Goal: Navigation & Orientation: Find specific page/section

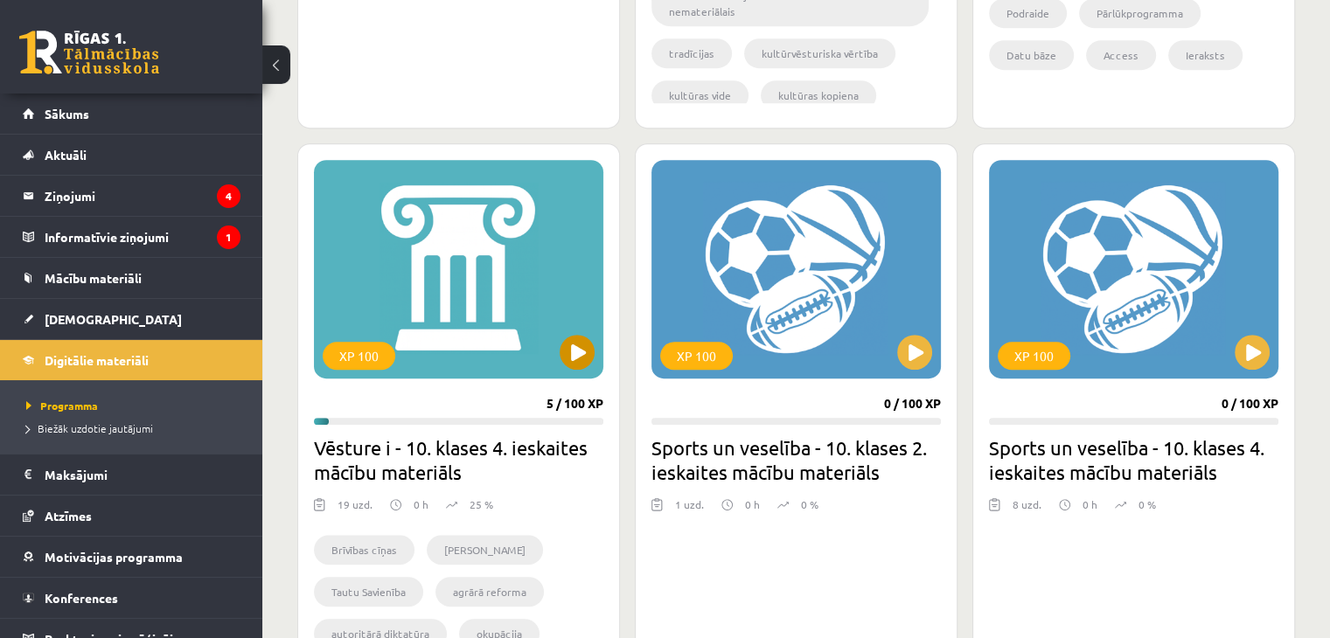
scroll to position [700, 0]
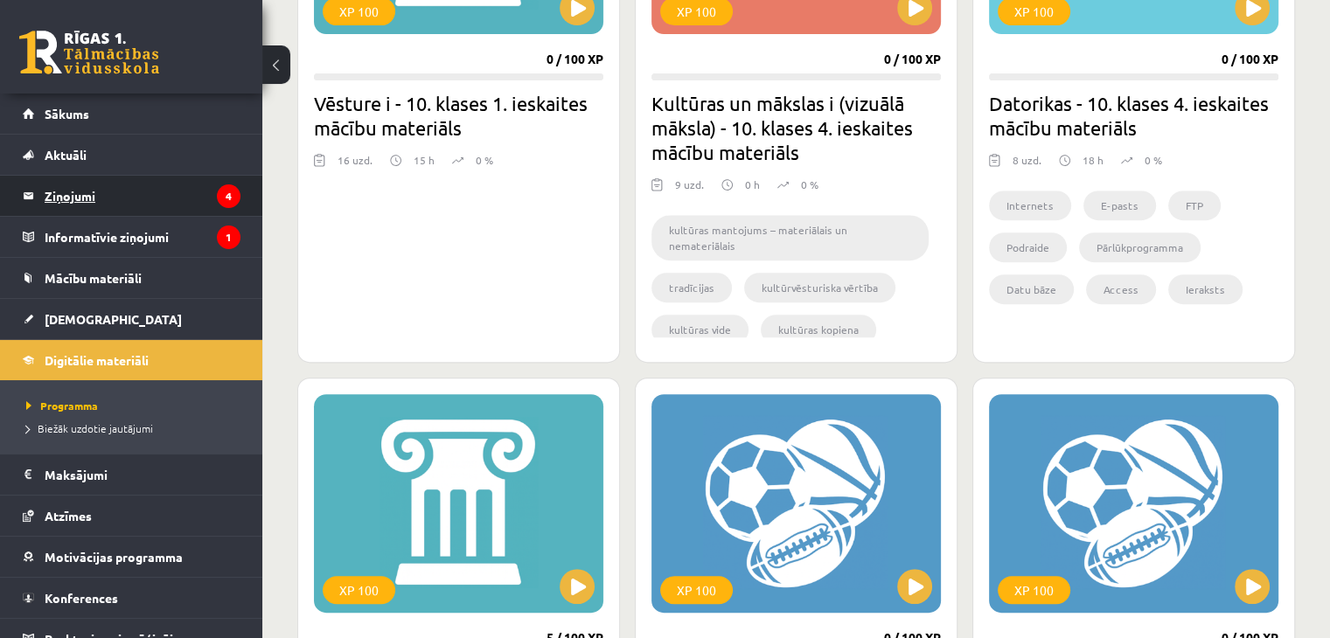
click at [181, 191] on legend "Ziņojumi 4" at bounding box center [143, 196] width 196 height 40
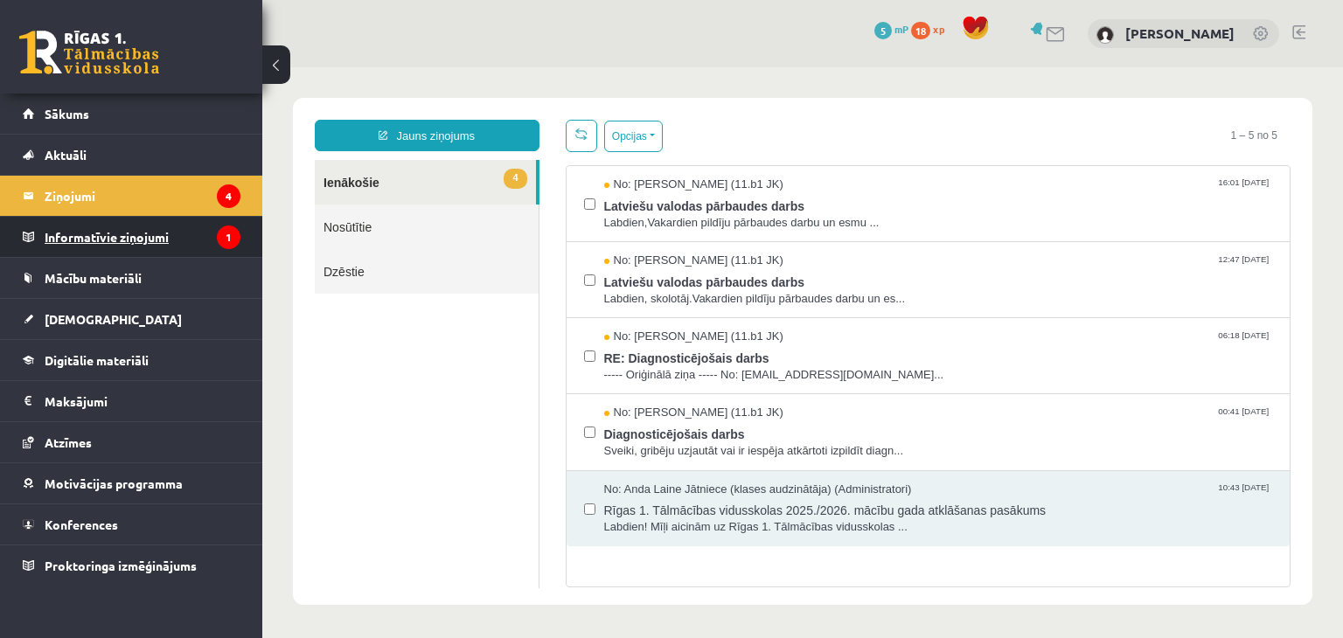
click at [159, 234] on legend "Informatīvie ziņojumi 1" at bounding box center [143, 237] width 196 height 40
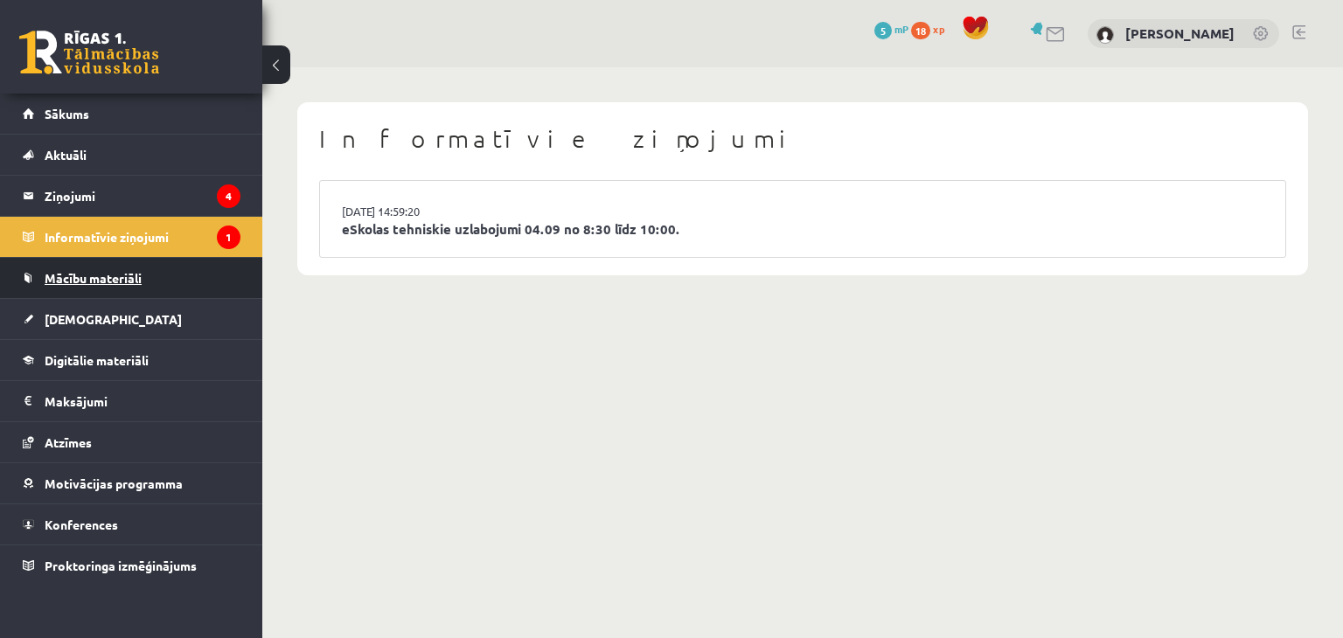
click at [164, 282] on link "Mācību materiāli" at bounding box center [132, 278] width 218 height 40
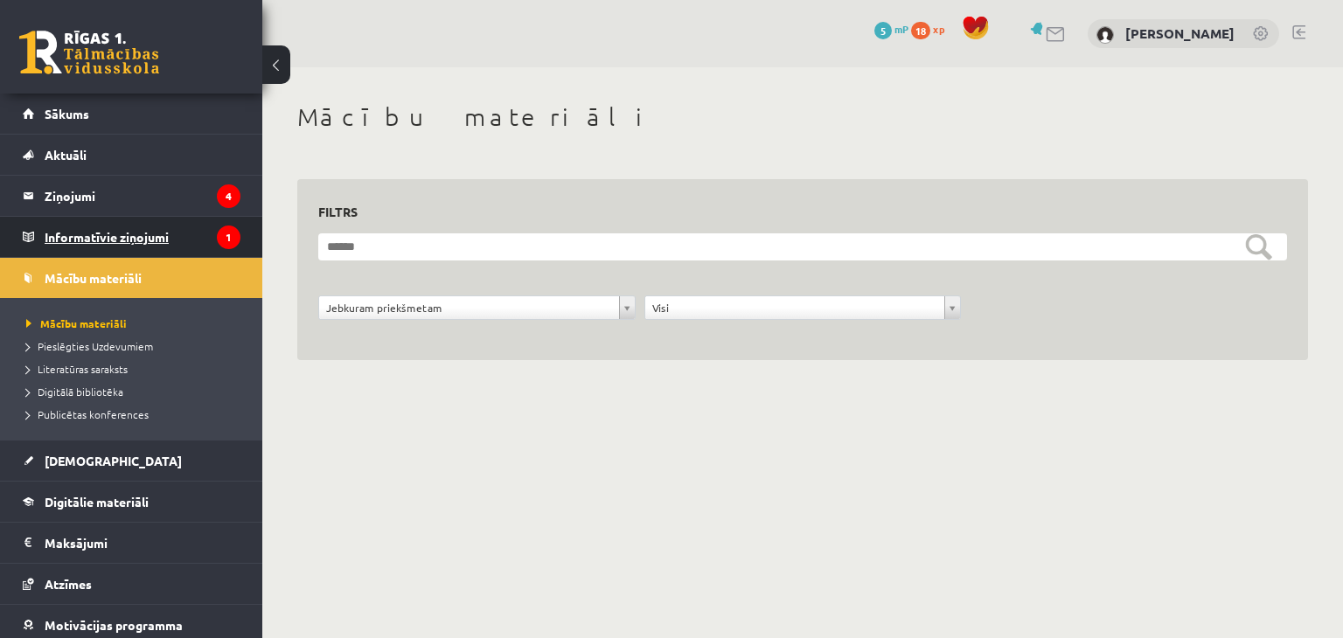
click at [211, 219] on legend "Informatīvie ziņojumi 1" at bounding box center [143, 237] width 196 height 40
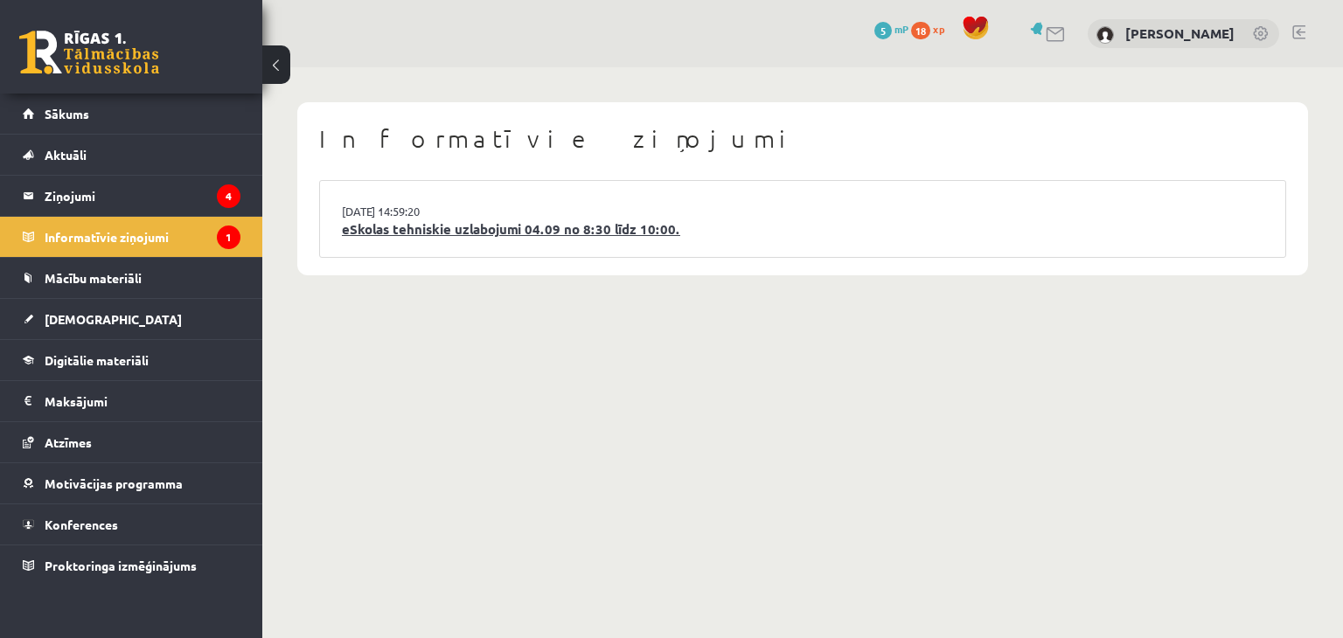
click at [368, 232] on link "eSkolas tehniskie uzlabojumi 04.09 no 8:30 līdz 10:00." at bounding box center [803, 230] width 922 height 20
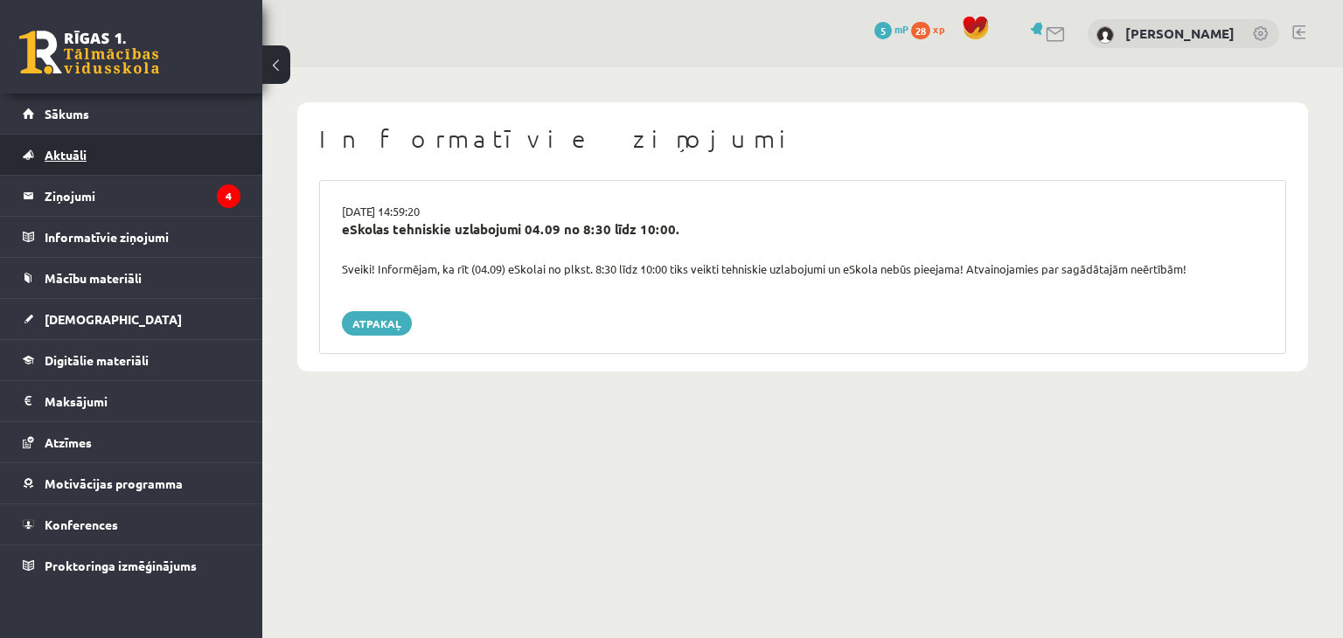
click at [175, 147] on link "Aktuāli" at bounding box center [132, 155] width 218 height 40
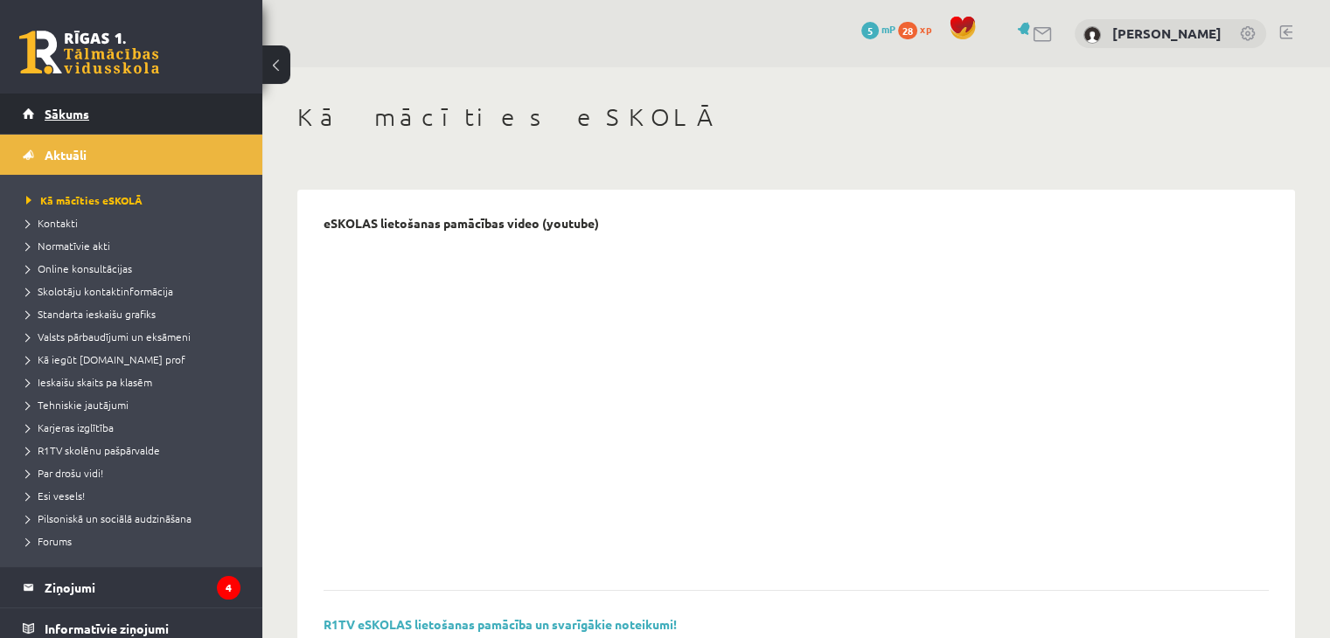
click at [185, 123] on link "Sākums" at bounding box center [132, 114] width 218 height 40
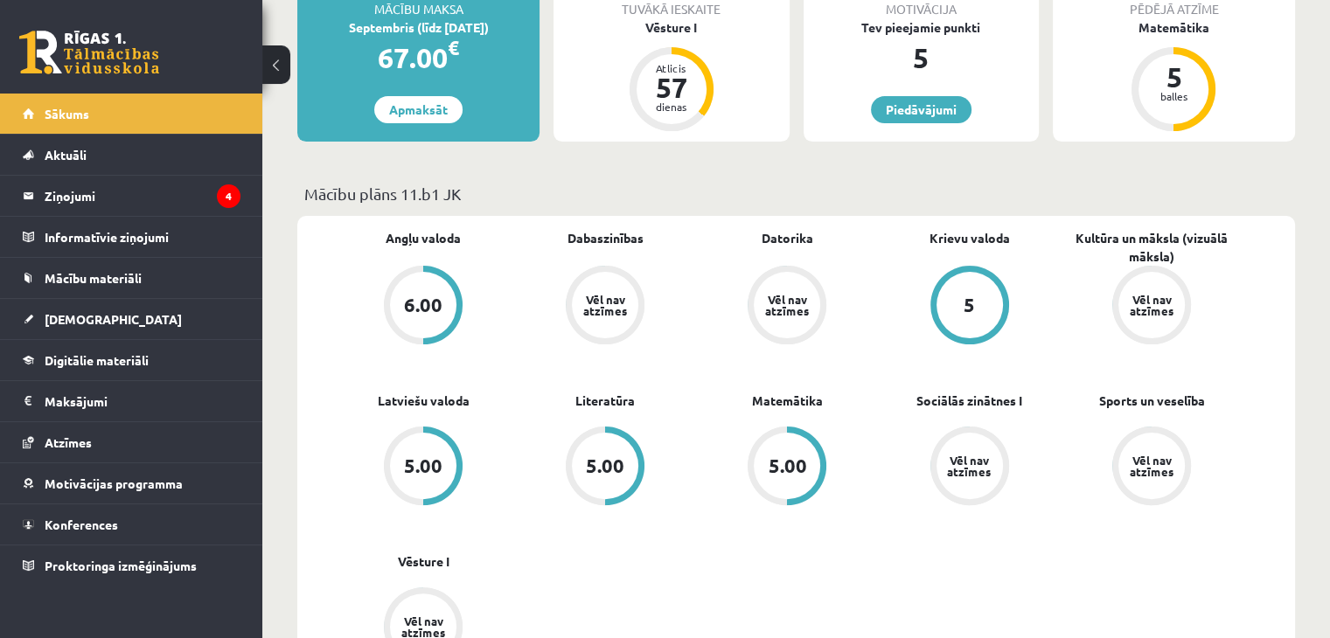
scroll to position [350, 0]
